Goal: Task Accomplishment & Management: Use online tool/utility

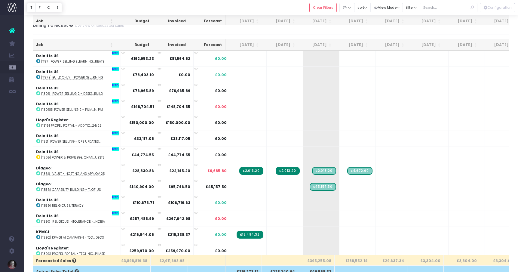
scroll to position [78, 0]
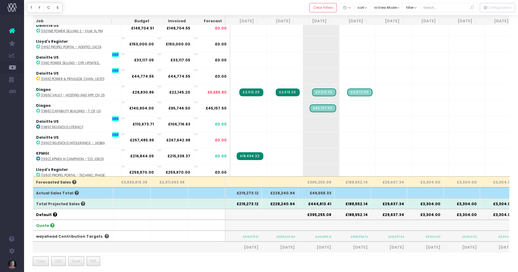
click at [15, 29] on link at bounding box center [12, 30] width 24 height 13
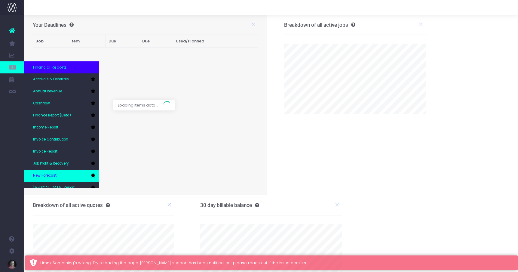
click at [53, 172] on link "New Forecast" at bounding box center [61, 175] width 75 height 12
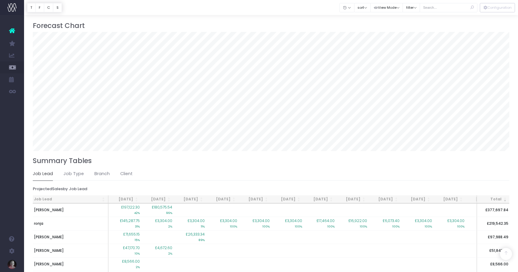
scroll to position [385, 0]
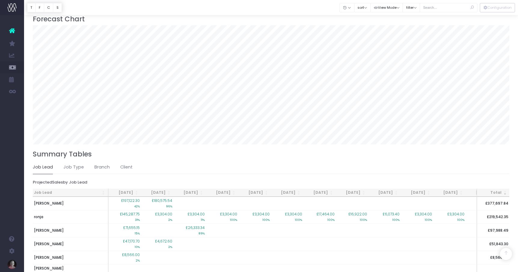
scroll to position [342, 0]
